Goal: Contribute content

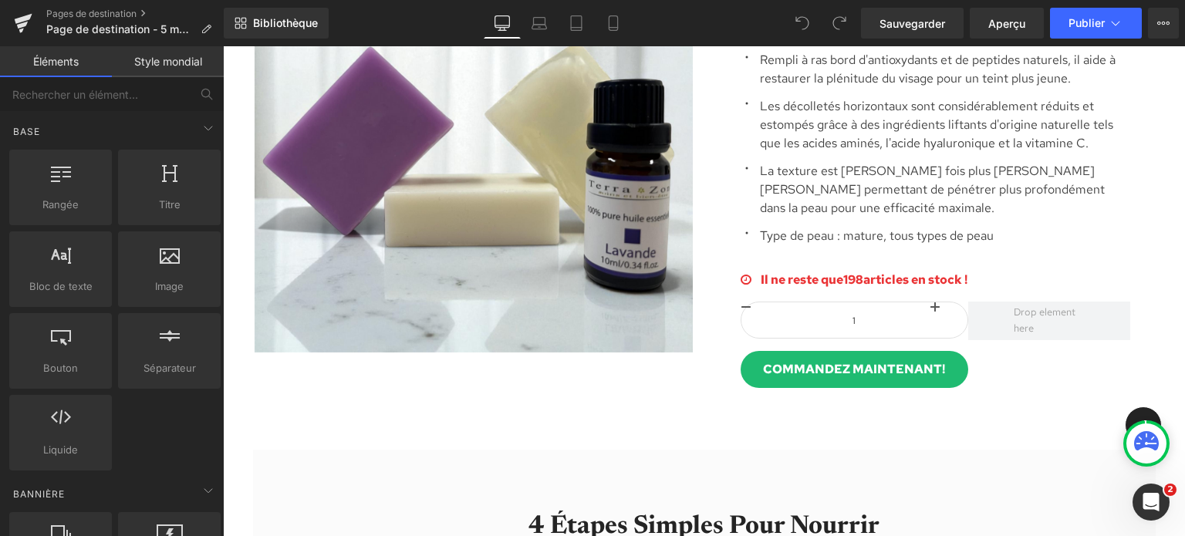
scroll to position [2037, 0]
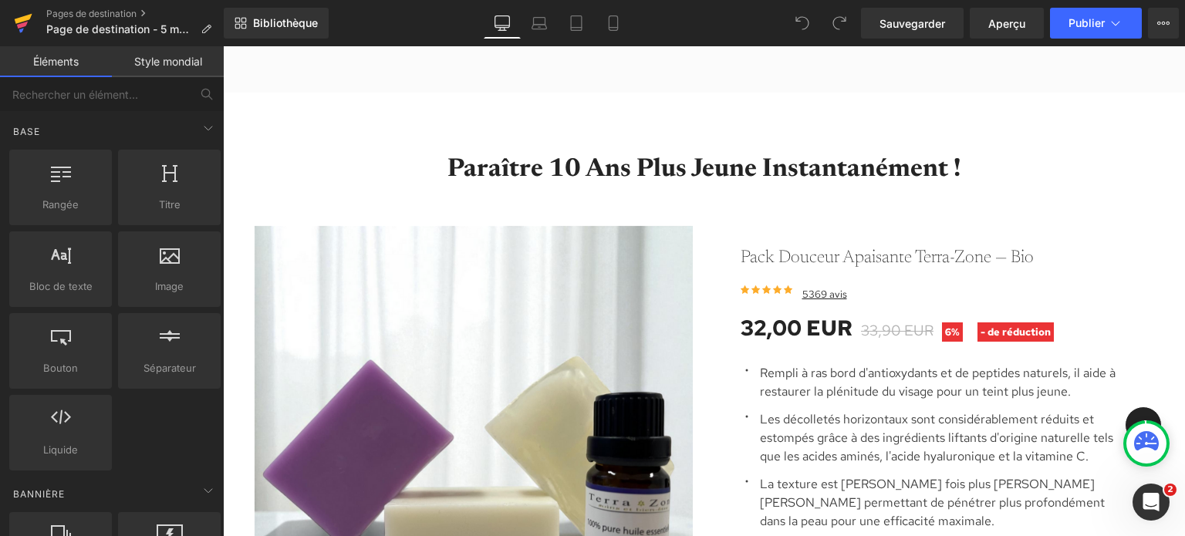
click at [12, 21] on link at bounding box center [23, 23] width 46 height 46
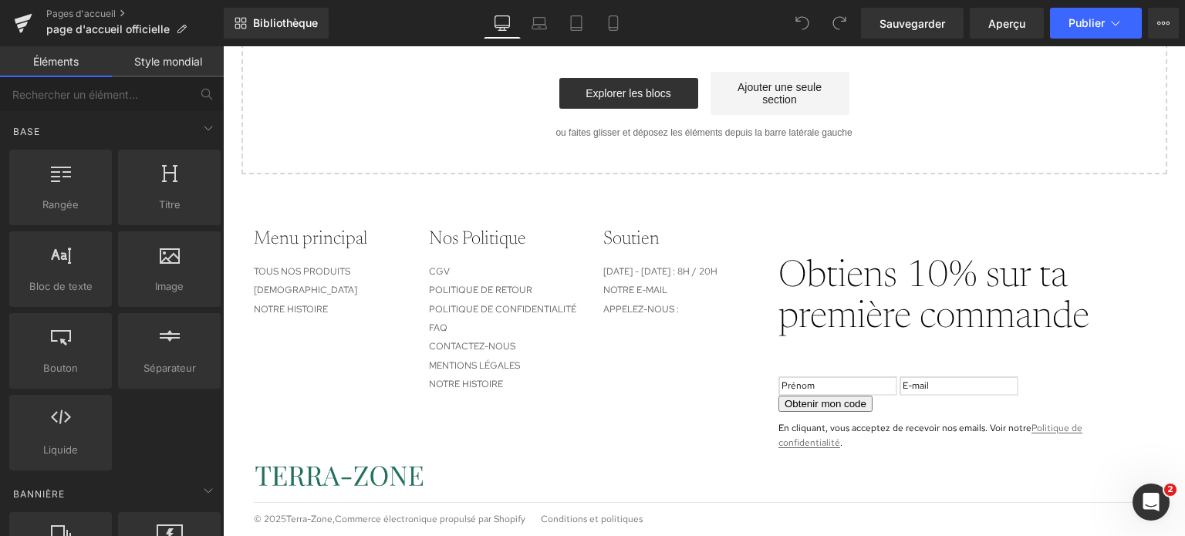
scroll to position [2943, 0]
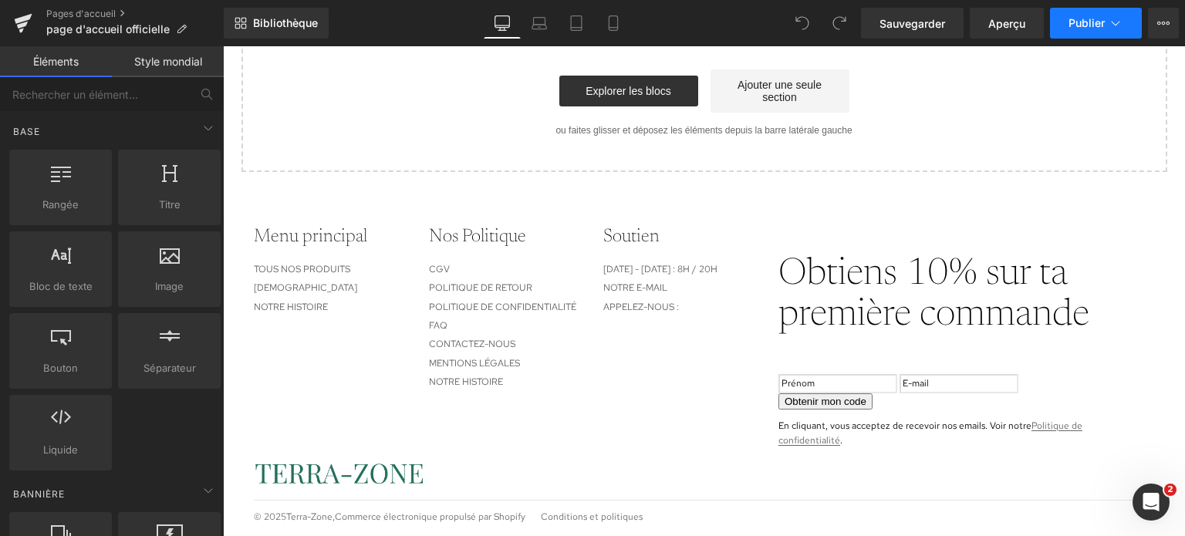
click at [1125, 28] on button "Publier" at bounding box center [1096, 23] width 92 height 31
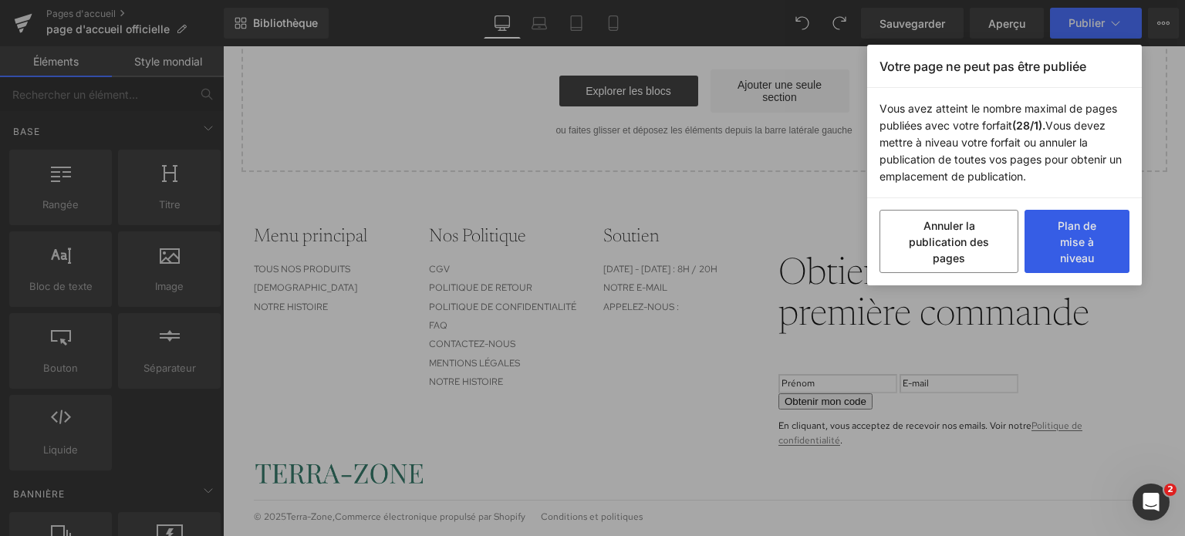
click at [1084, 254] on button "Plan de mise à niveau" at bounding box center [1076, 241] width 105 height 63
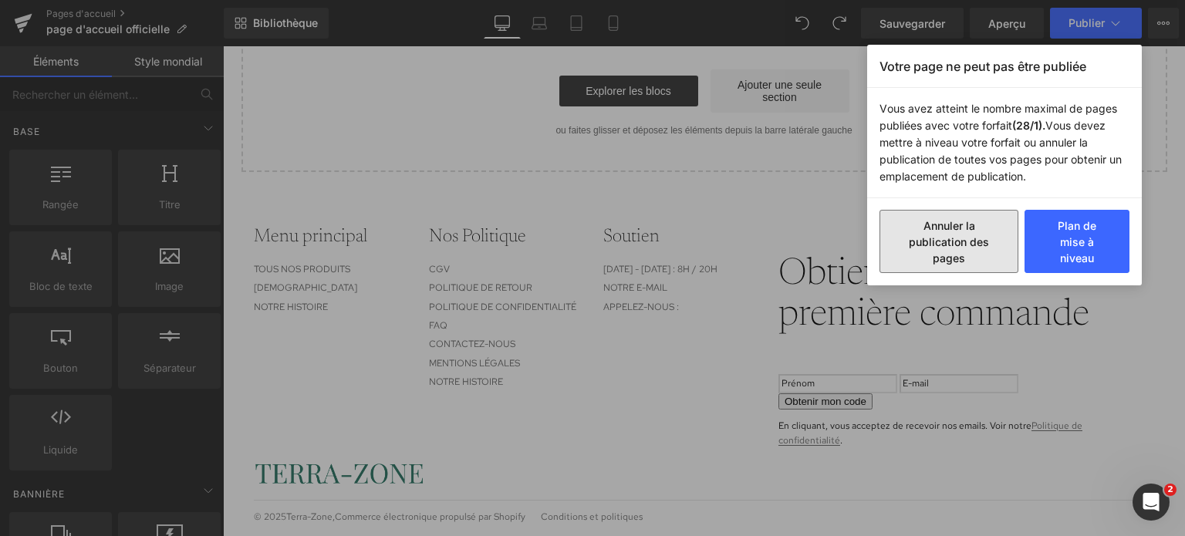
drag, startPoint x: 918, startPoint y: 224, endPoint x: 696, endPoint y: 178, distance: 226.9
click at [919, 224] on button "Annuler la publication des pages" at bounding box center [948, 241] width 139 height 63
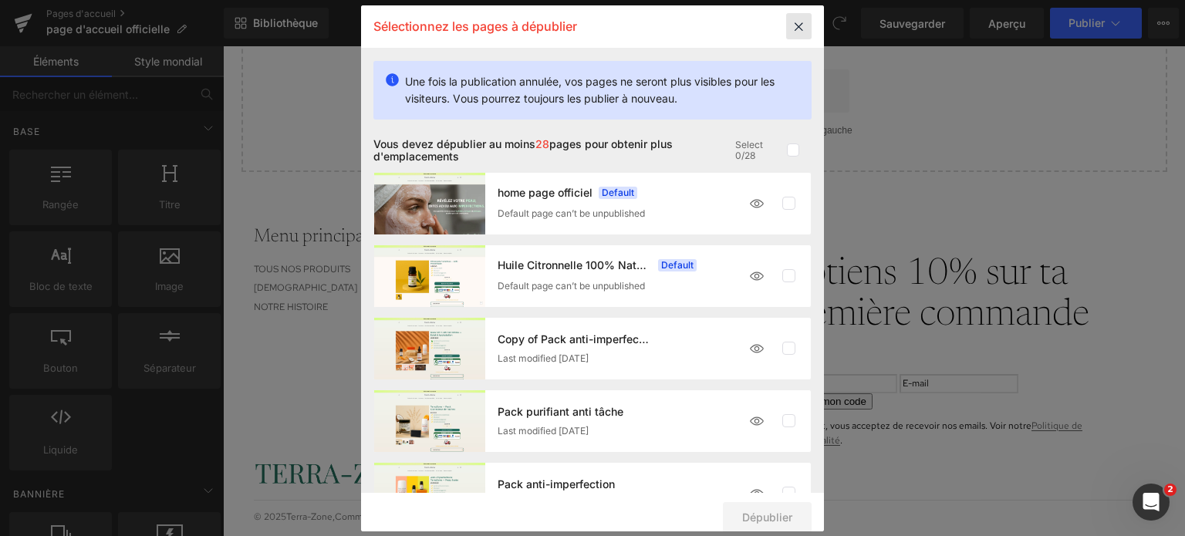
click at [799, 32] on icon at bounding box center [798, 26] width 25 height 26
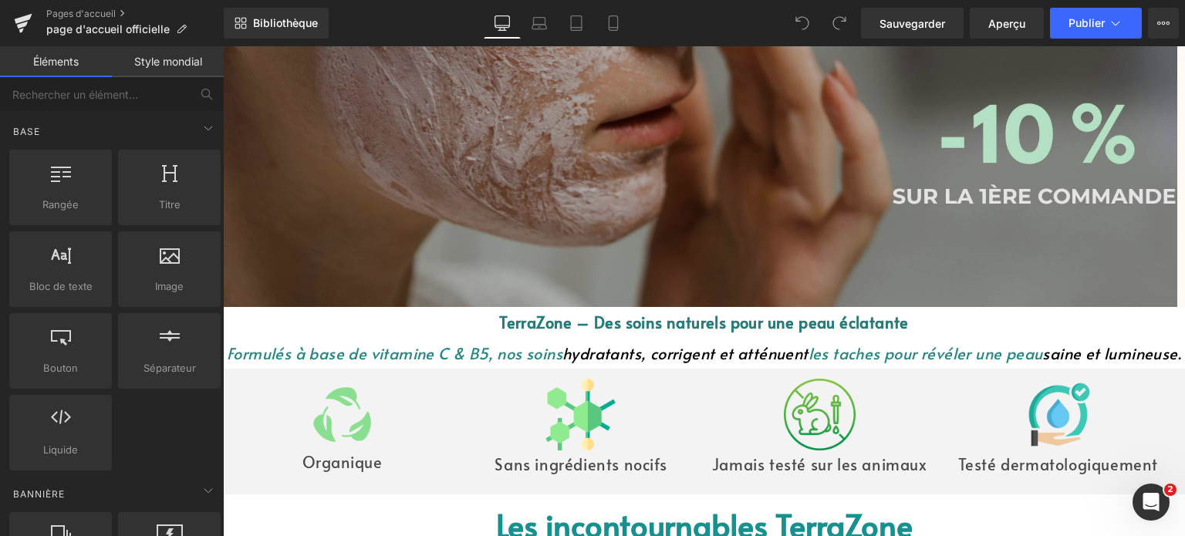
scroll to position [166, 0]
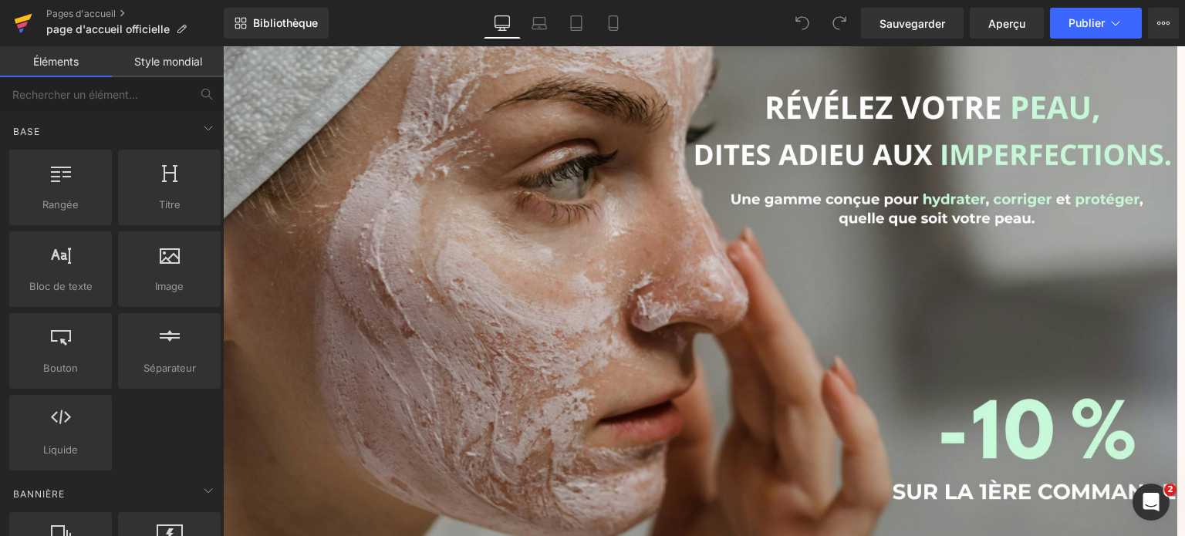
click at [23, 22] on icon at bounding box center [23, 23] width 19 height 39
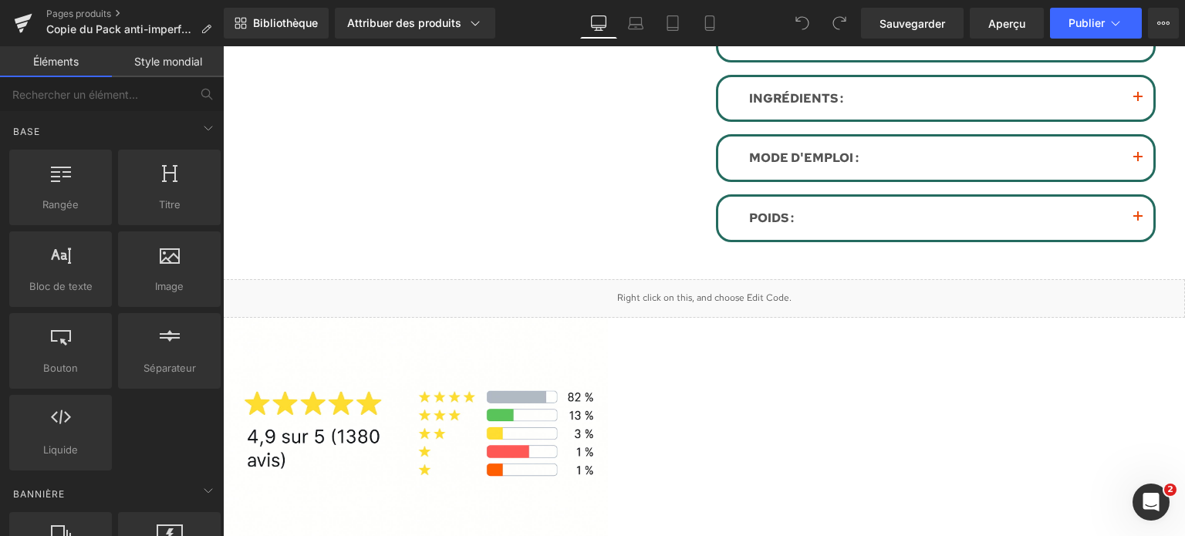
scroll to position [329, 0]
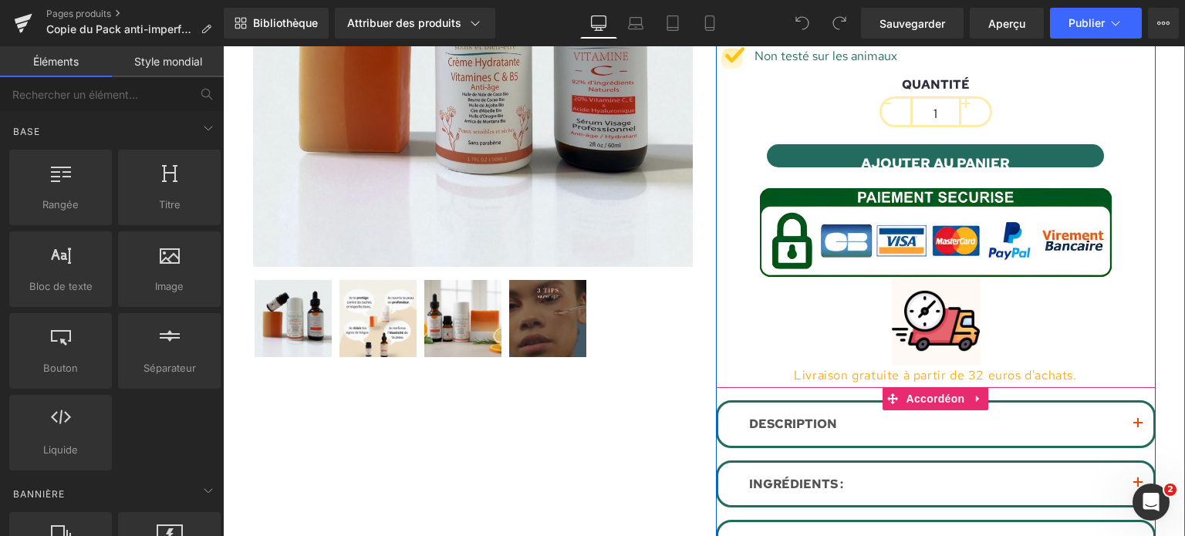
click at [1138, 428] on span "button" at bounding box center [1138, 428] width 0 height 0
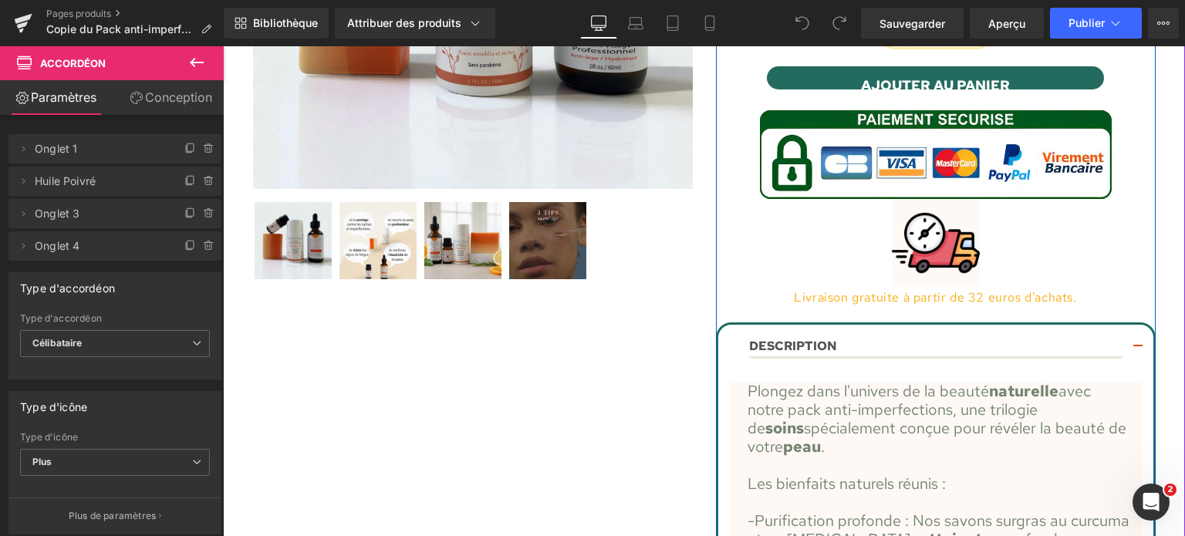
scroll to position [406, 0]
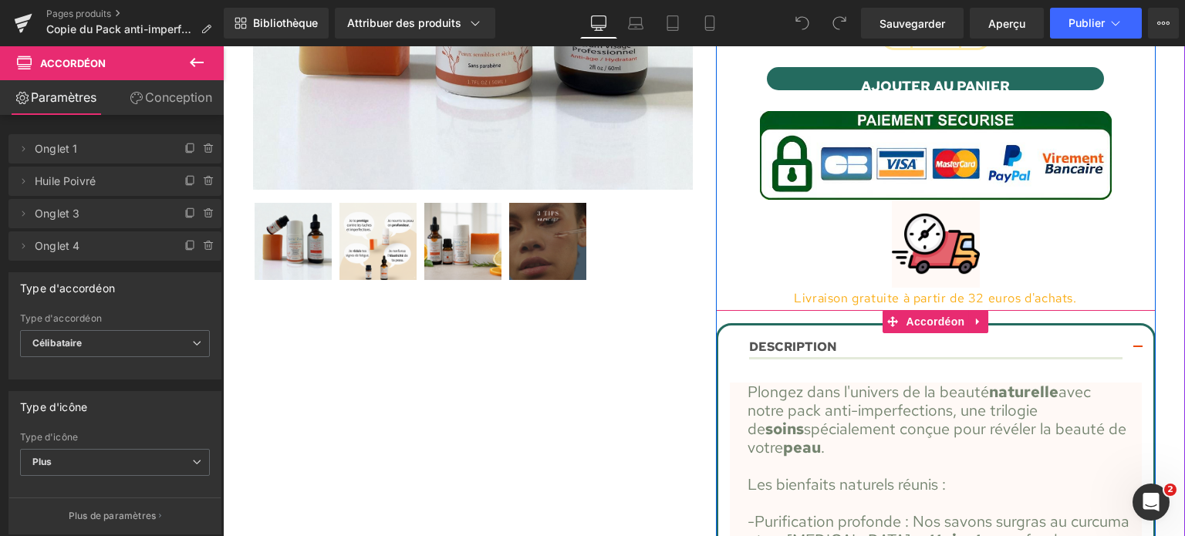
click at [1139, 342] on button "button" at bounding box center [1137, 349] width 31 height 46
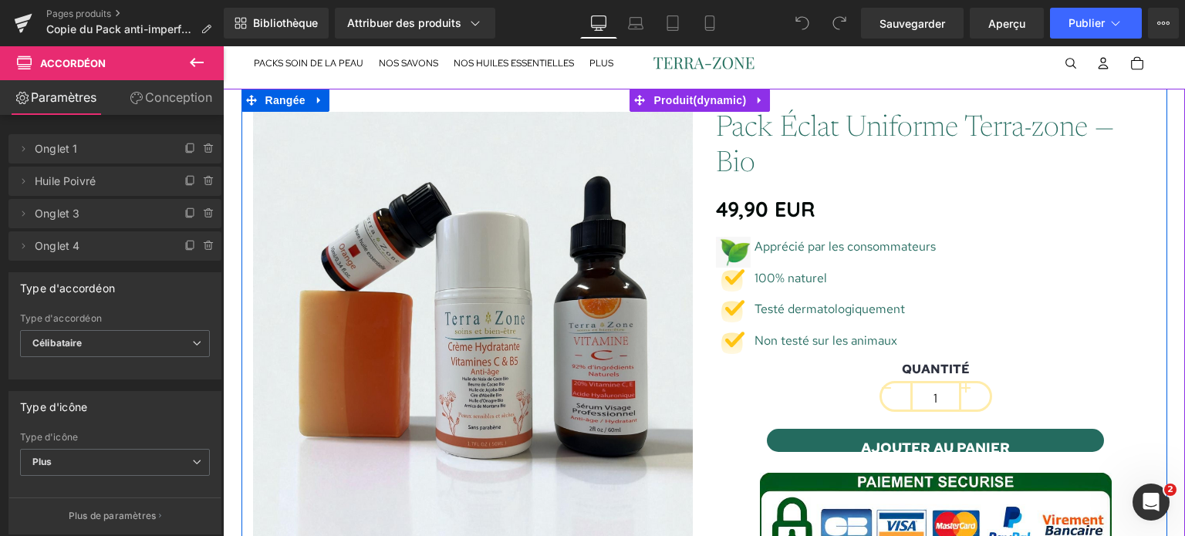
scroll to position [0, 0]
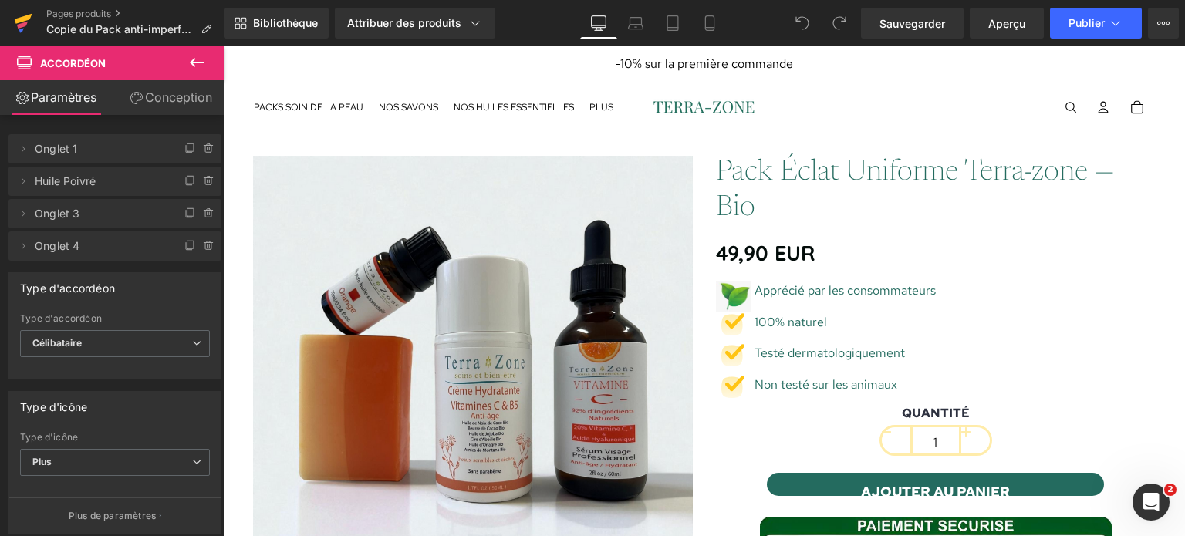
click at [25, 15] on icon at bounding box center [24, 19] width 18 height 10
